Goal: Navigation & Orientation: Go to known website

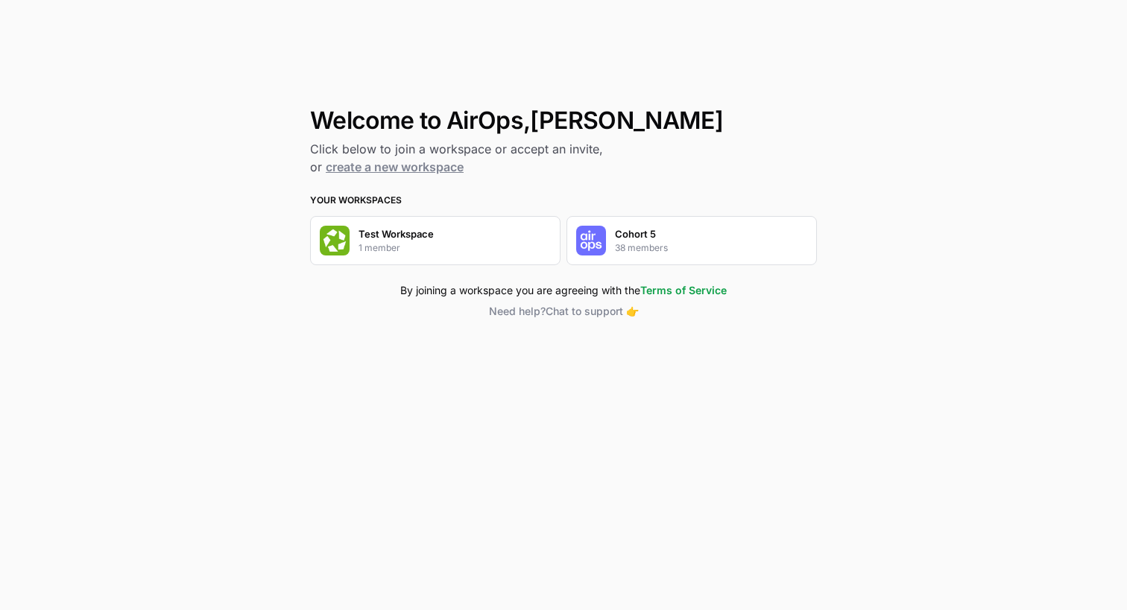
click at [599, 241] on img "button" at bounding box center [591, 241] width 30 height 30
